Goal: Transaction & Acquisition: Register for event/course

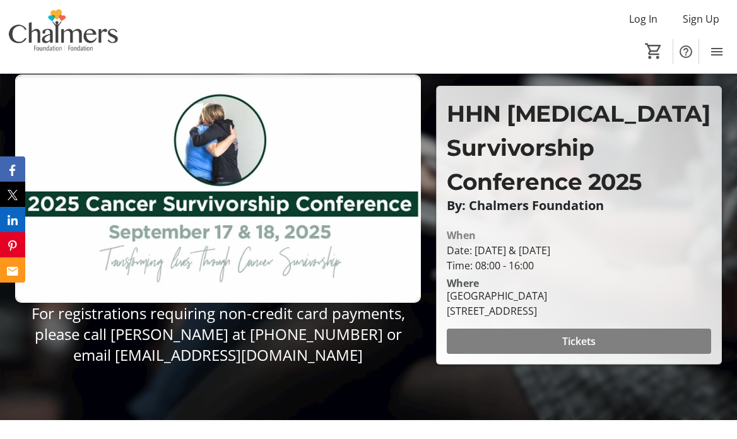
scroll to position [85, 0]
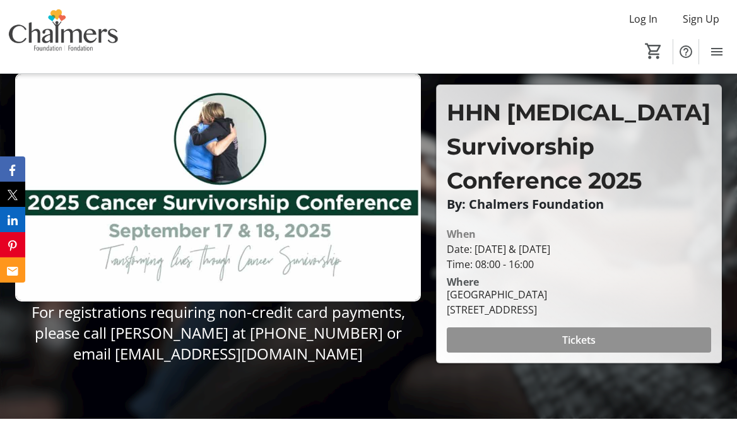
click at [493, 337] on span at bounding box center [579, 340] width 264 height 30
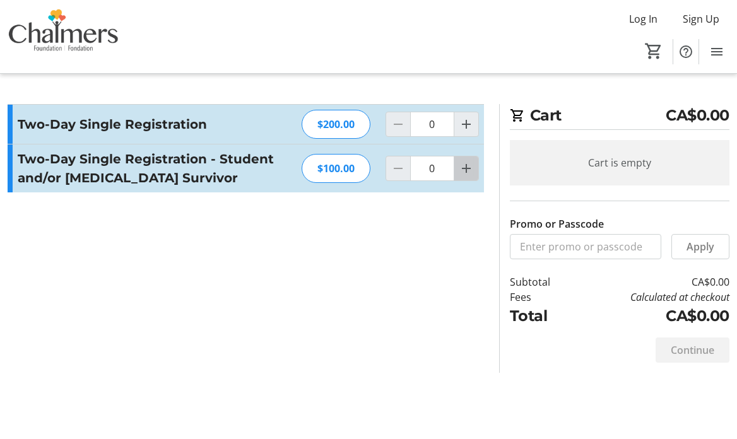
click at [465, 167] on mat-icon "Increment by one" at bounding box center [466, 168] width 15 height 15
type input "1"
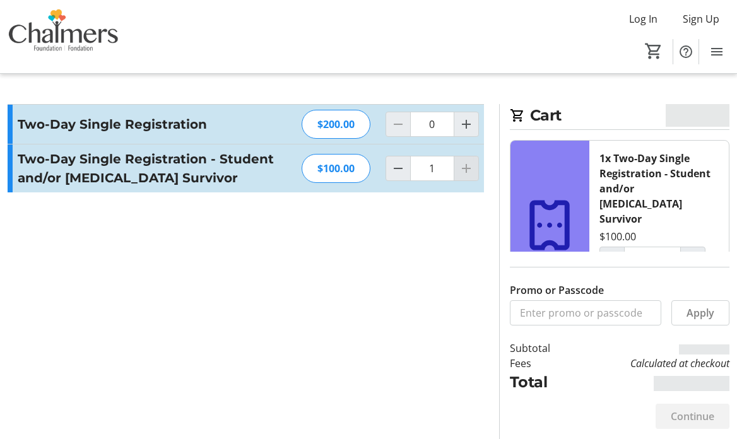
click at [465, 167] on div at bounding box center [466, 168] width 25 height 25
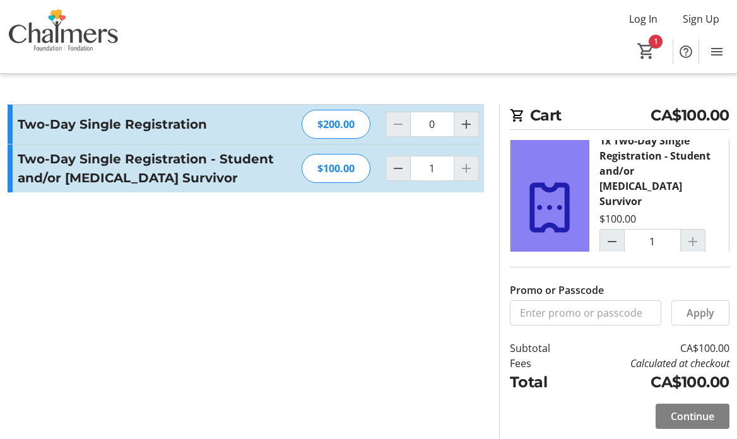
scroll to position [25, 0]
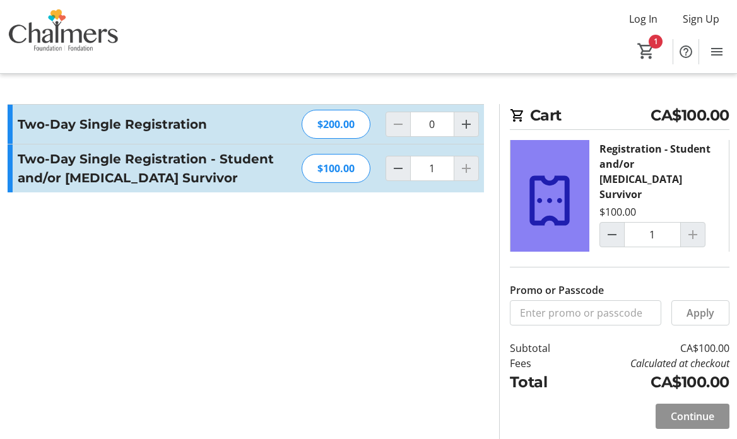
click at [674, 411] on span "Continue" at bounding box center [693, 416] width 44 height 15
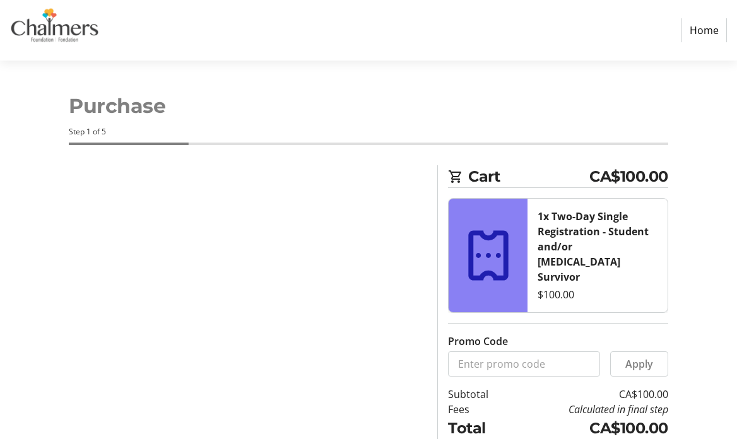
select select "CA"
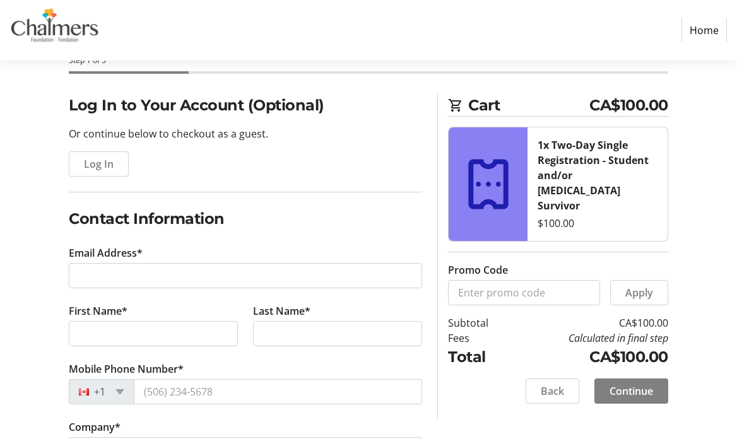
scroll to position [70, 0]
